Goal: Information Seeking & Learning: Stay updated

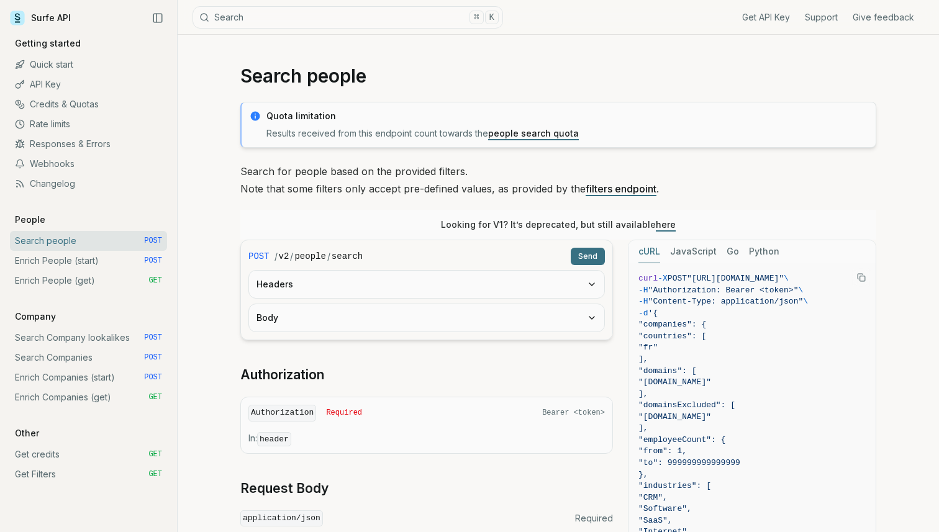
click at [48, 182] on link "Changelog" at bounding box center [88, 184] width 157 height 20
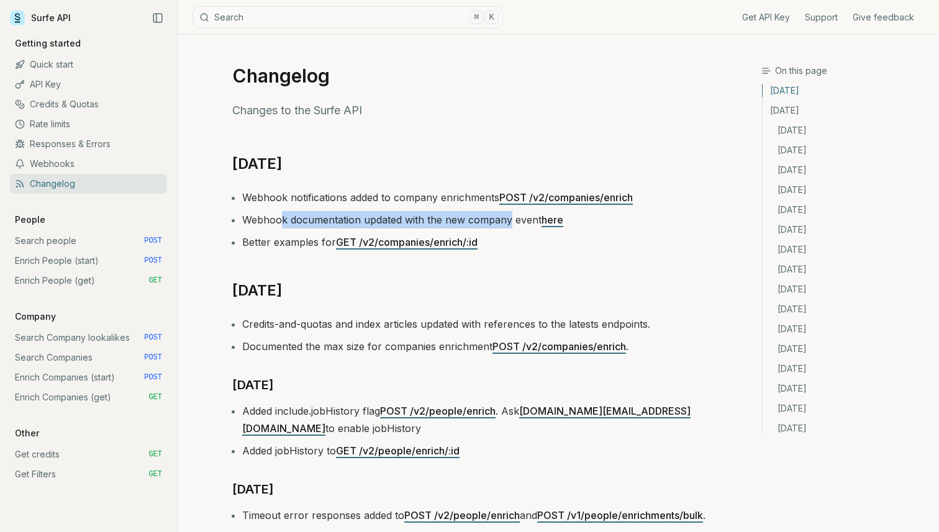
drag, startPoint x: 281, startPoint y: 227, endPoint x: 512, endPoint y: 217, distance: 231.2
click at [512, 217] on li "Webhook documentation updated with the new company event here" at bounding box center [474, 219] width 464 height 17
